Goal: Transaction & Acquisition: Purchase product/service

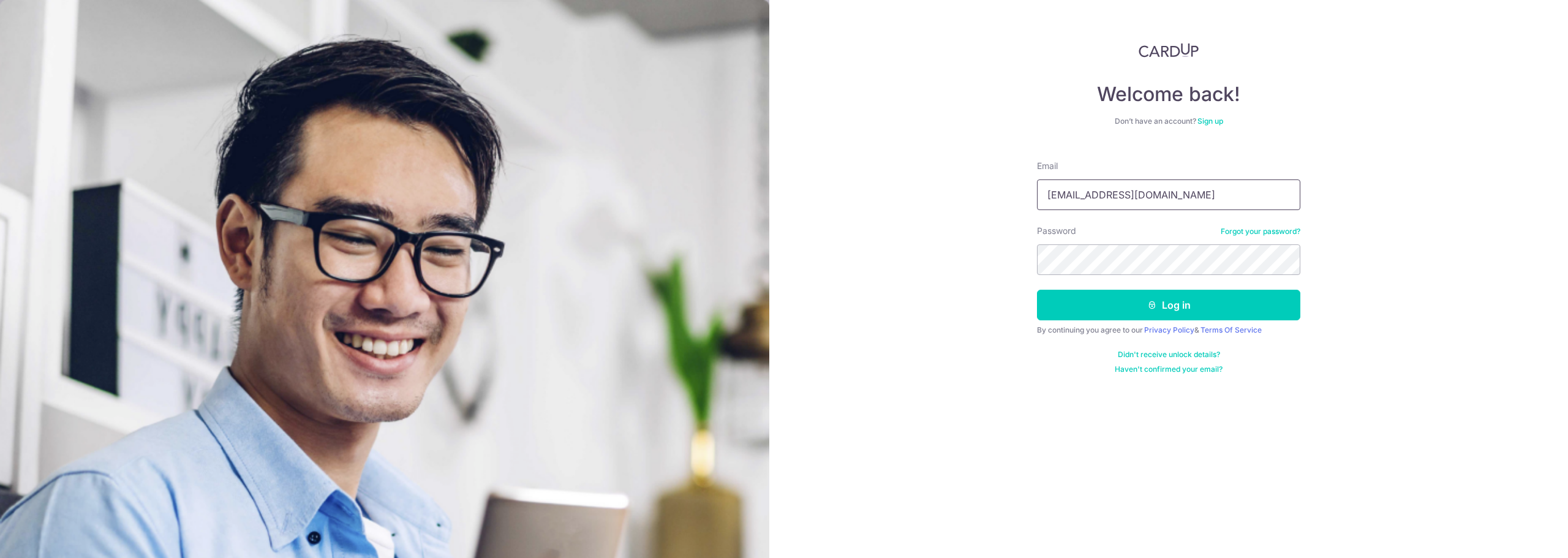
type input "[EMAIL_ADDRESS][DOMAIN_NAME]"
click at [1037, 289] on button "Log in" at bounding box center [1169, 305] width 263 height 31
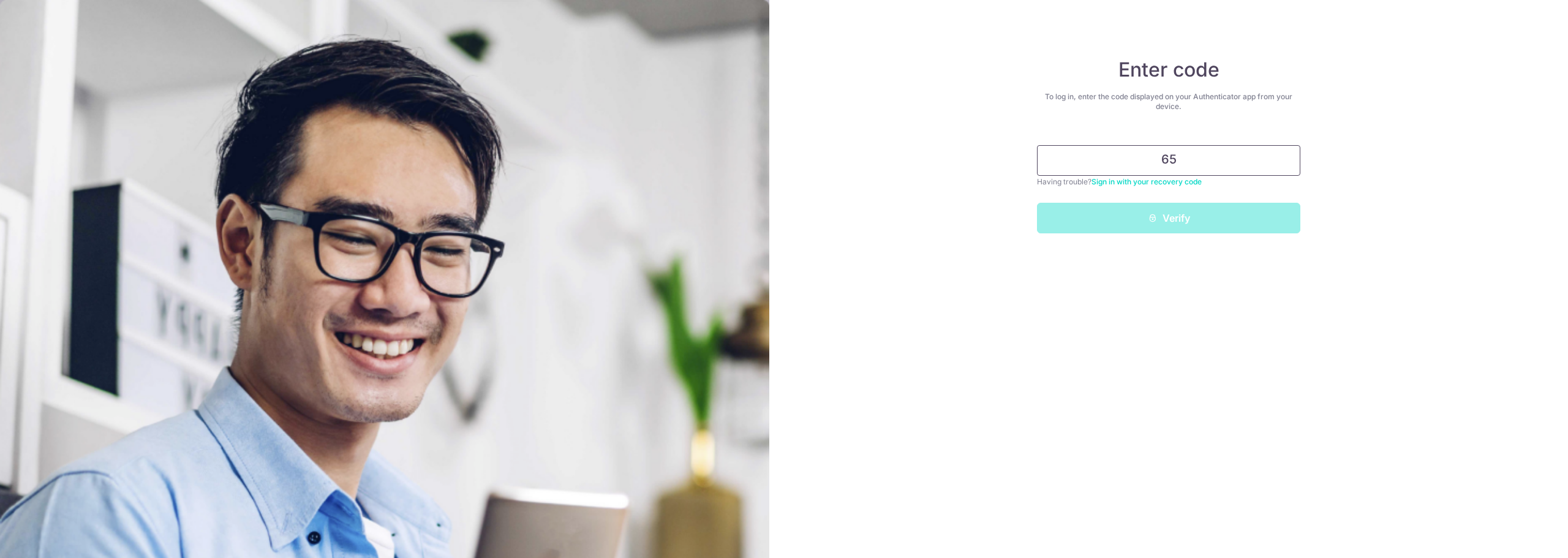
type input "6"
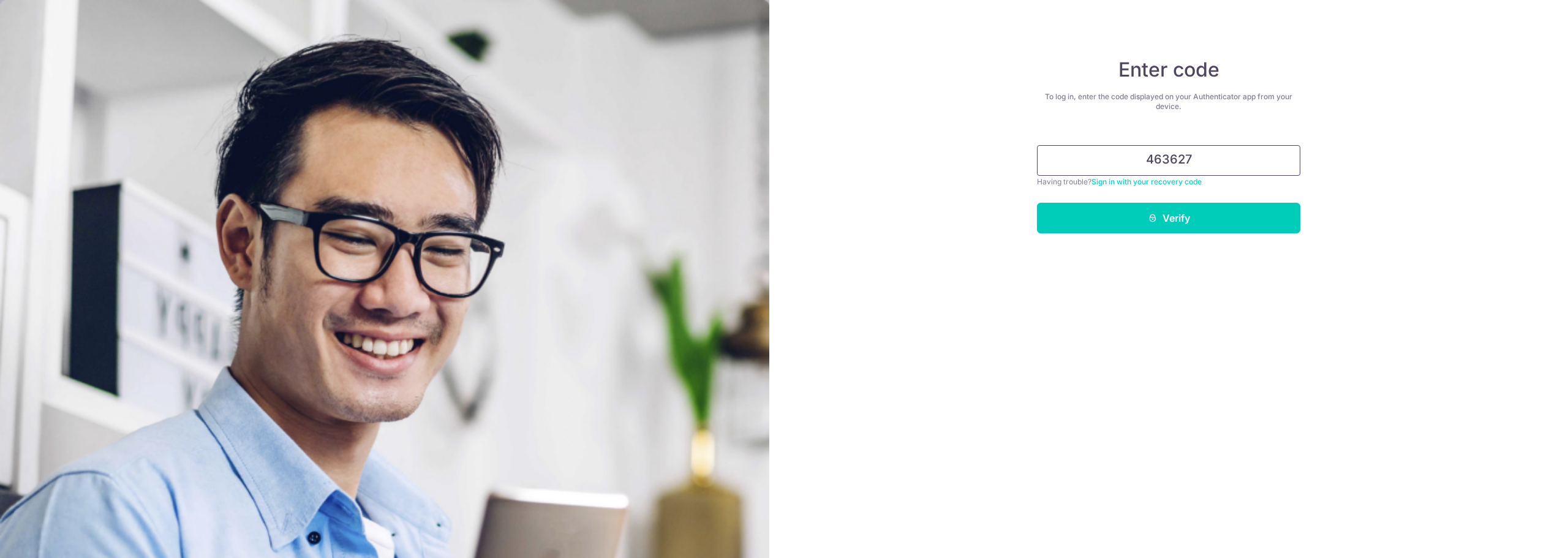
type input "463627"
click at [1037, 203] on button "Verify" at bounding box center [1169, 218] width 263 height 31
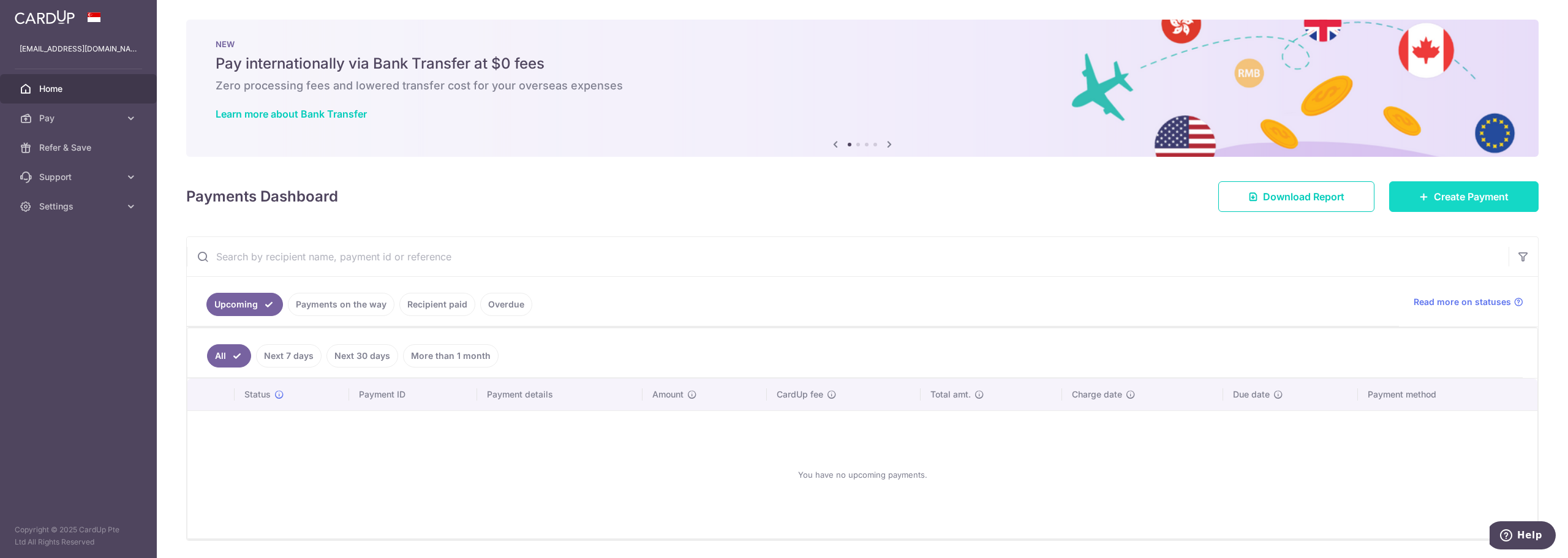
click at [1420, 200] on link "Create Payment" at bounding box center [1464, 197] width 150 height 31
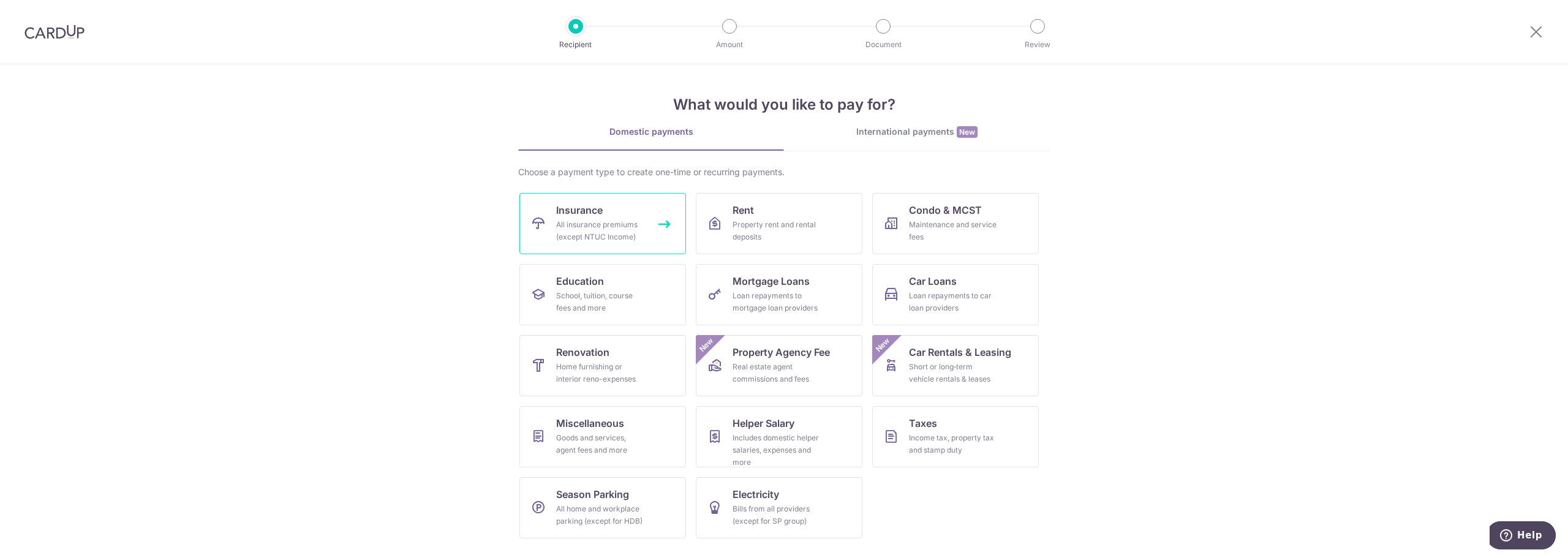
click at [594, 225] on div "All insurance premiums (except NTUC Income)" at bounding box center [601, 230] width 88 height 24
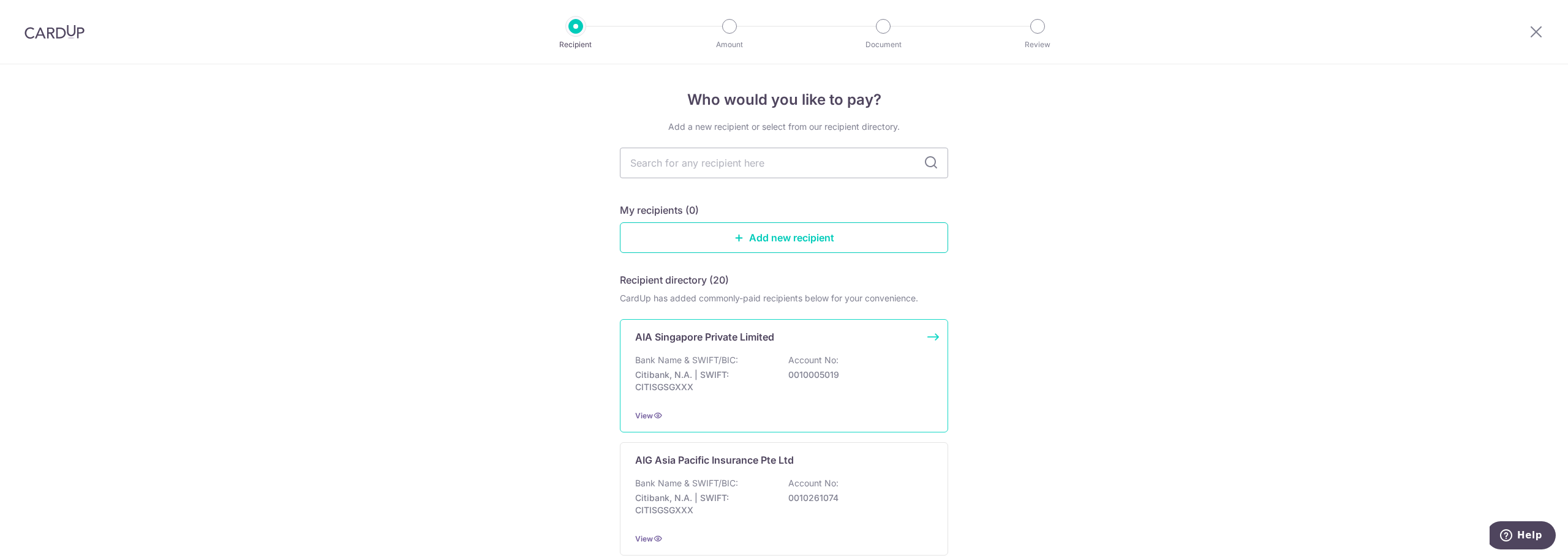
click at [711, 366] on div "Bank Name & SWIFT/BIC: Citibank, N.A. | SWIFT: CITISGSGXXX Account No: 00100050…" at bounding box center [784, 377] width 298 height 45
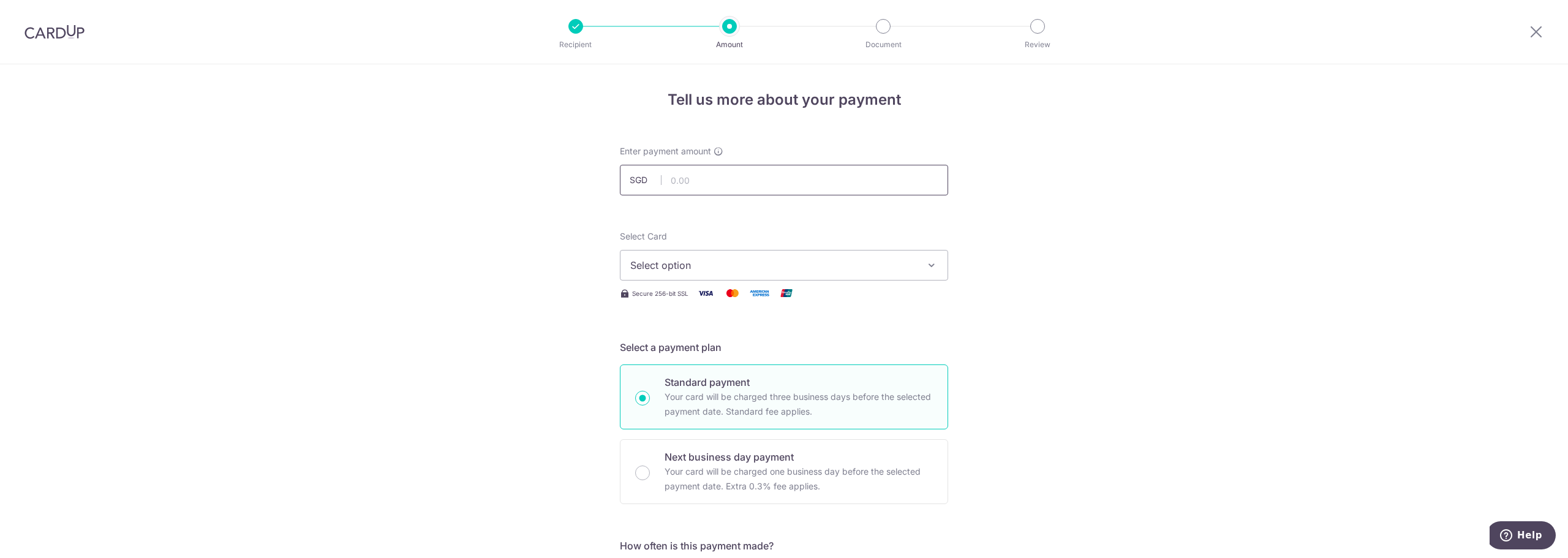
click at [727, 181] on input "text" at bounding box center [784, 180] width 328 height 31
type input "789.48"
click at [729, 254] on button "Select option" at bounding box center [784, 265] width 328 height 31
click at [793, 250] on button "Select option" at bounding box center [784, 265] width 328 height 31
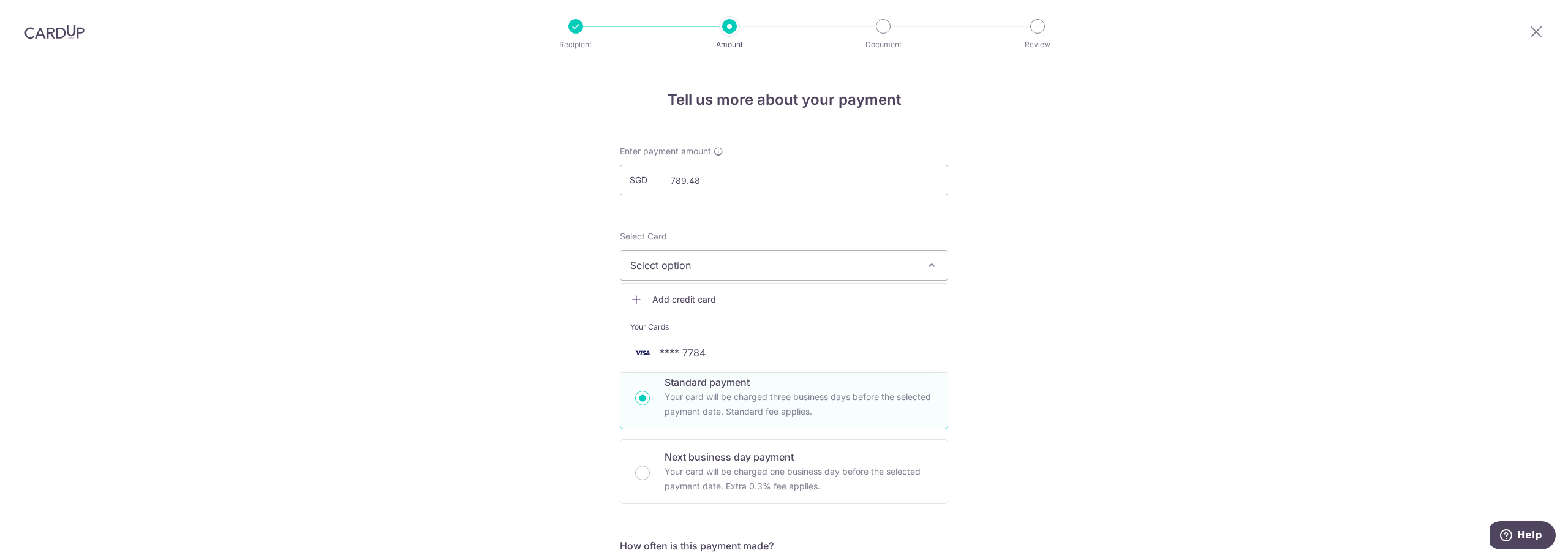
click at [688, 295] on span "Add credit card" at bounding box center [794, 299] width 286 height 13
